Goal: Navigation & Orientation: Find specific page/section

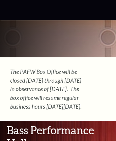
scroll to position [3836, 0]
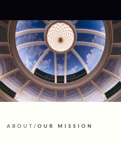
click at [10, 10] on icon at bounding box center [10, 9] width 7 height 7
